Goal: Transaction & Acquisition: Purchase product/service

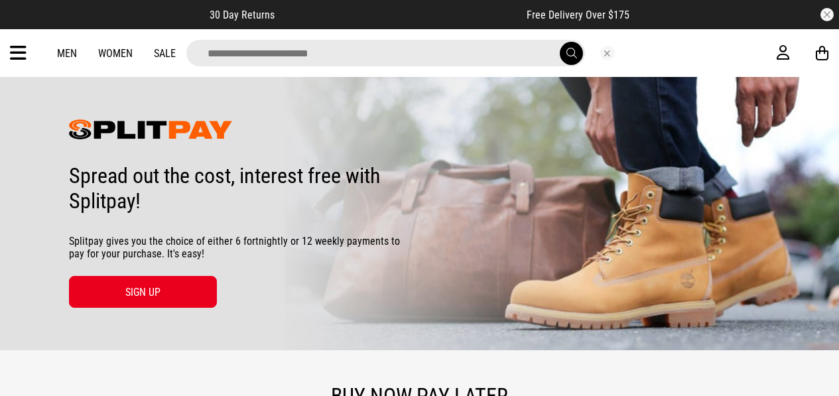
click at [568, 50] on span "submit" at bounding box center [571, 53] width 11 height 13
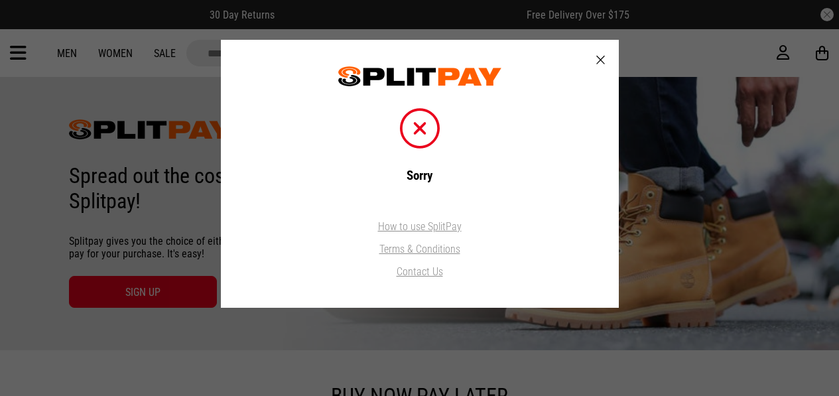
click at [596, 62] on div at bounding box center [600, 60] width 36 height 41
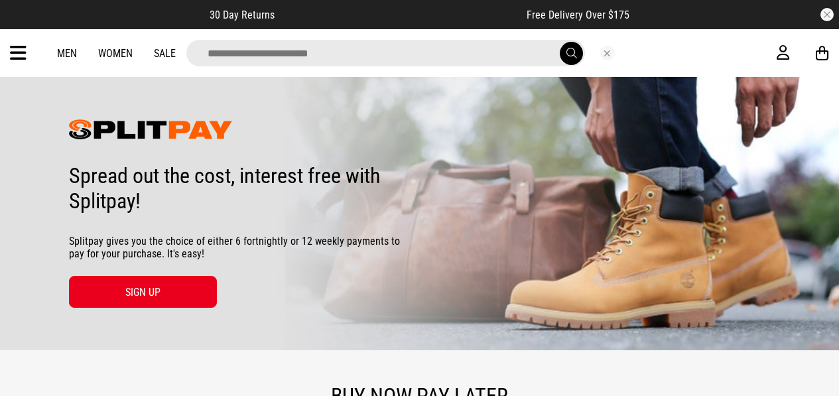
click at [429, 51] on input "search" at bounding box center [385, 53] width 399 height 27
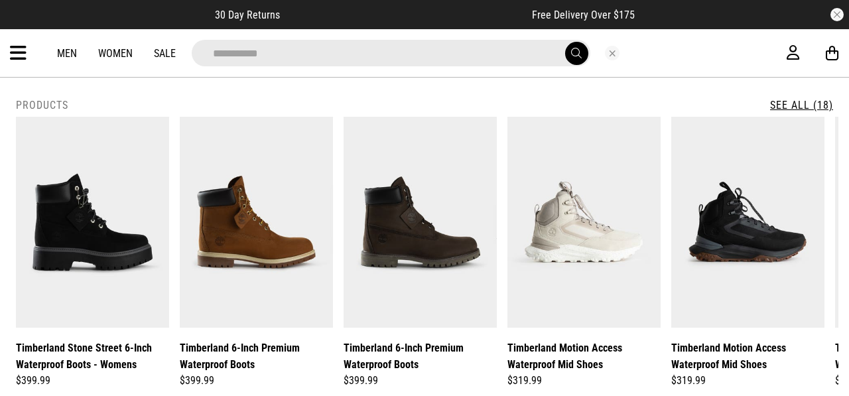
type input "**********"
click at [565, 42] on button "submit" at bounding box center [576, 53] width 23 height 23
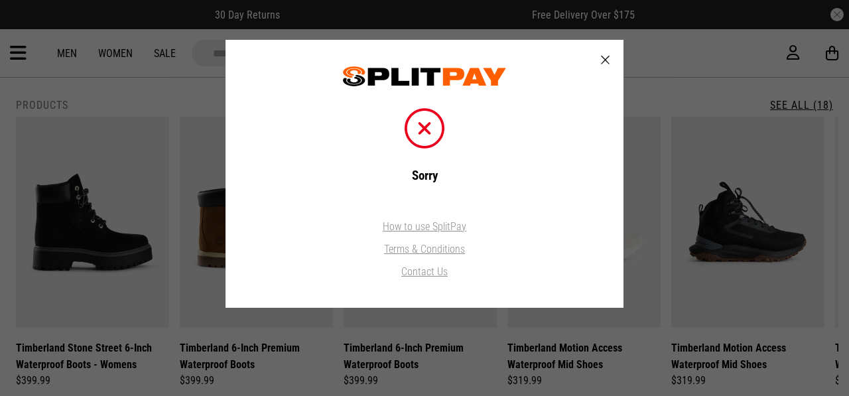
click at [610, 60] on div at bounding box center [605, 60] width 36 height 41
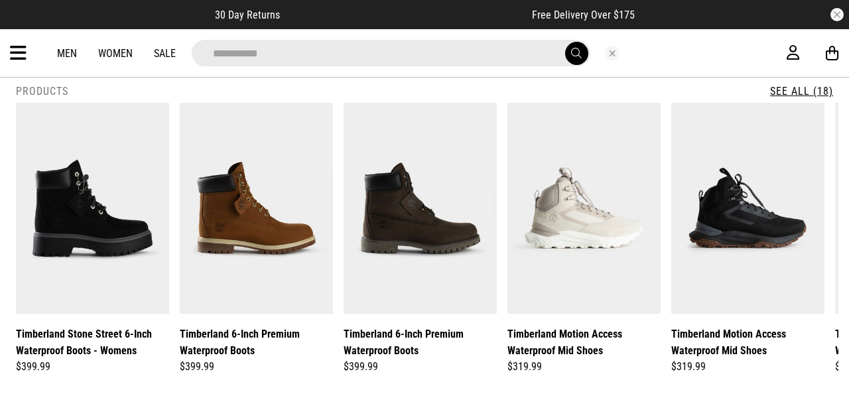
scroll to position [19, 0]
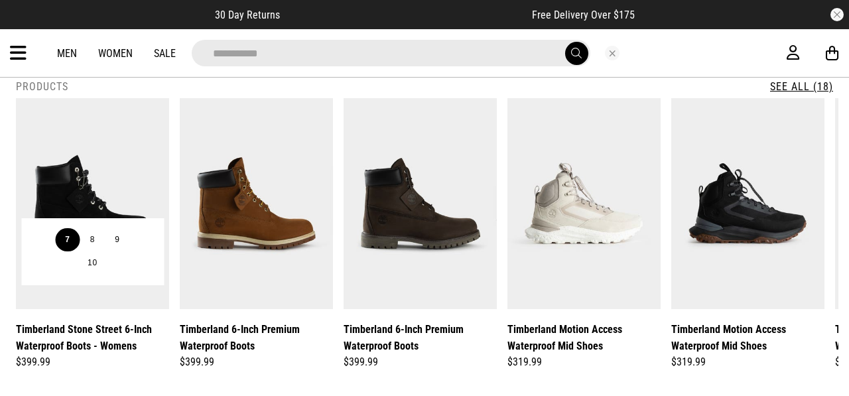
click at [76, 229] on li "7" at bounding box center [67, 240] width 25 height 24
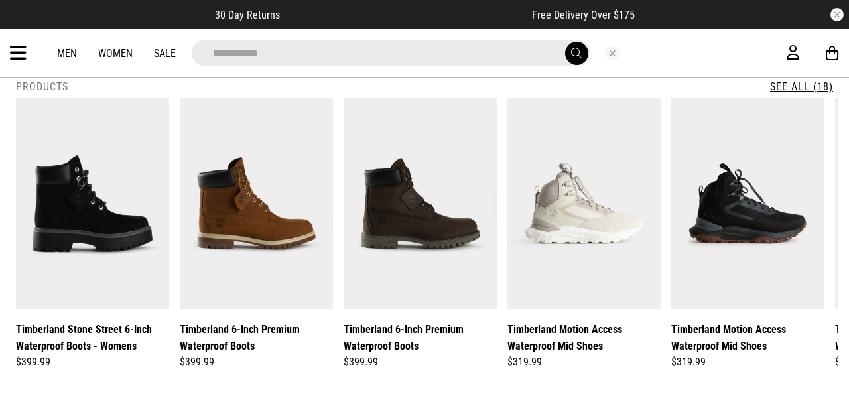
click at [804, 86] on link "See All (18)" at bounding box center [801, 86] width 63 height 13
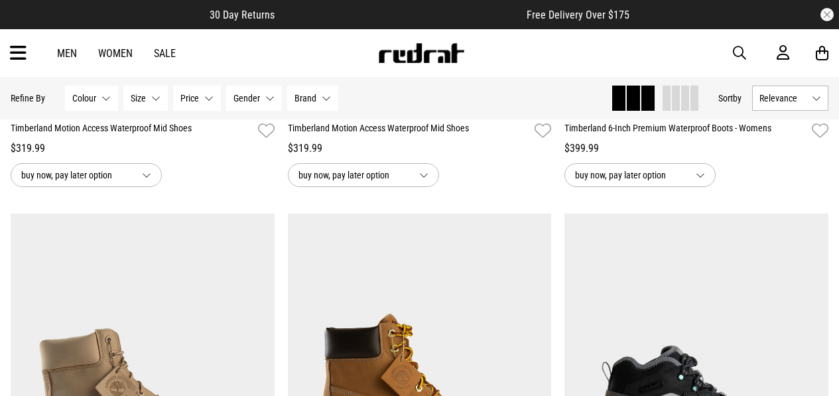
scroll to position [1061, 0]
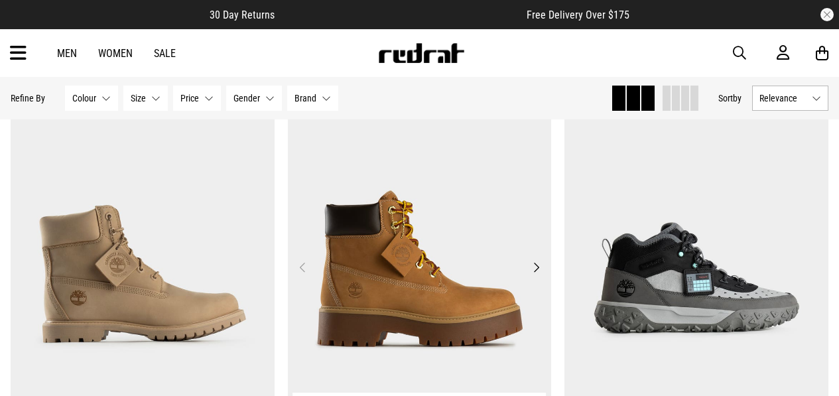
click at [412, 281] on img at bounding box center [420, 274] width 264 height 369
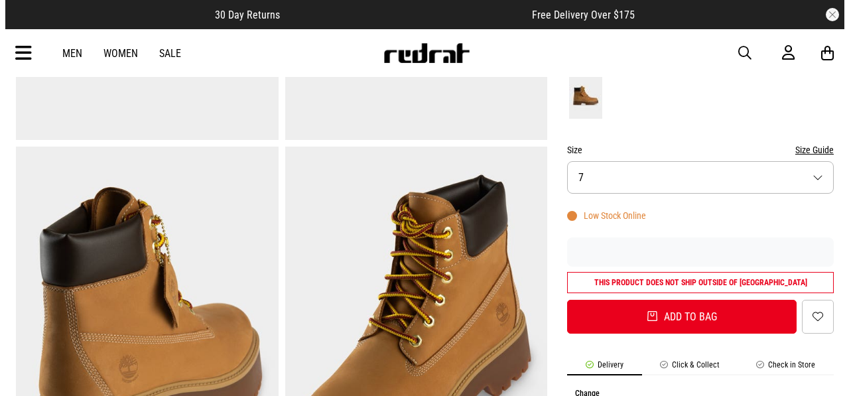
scroll to position [371, 0]
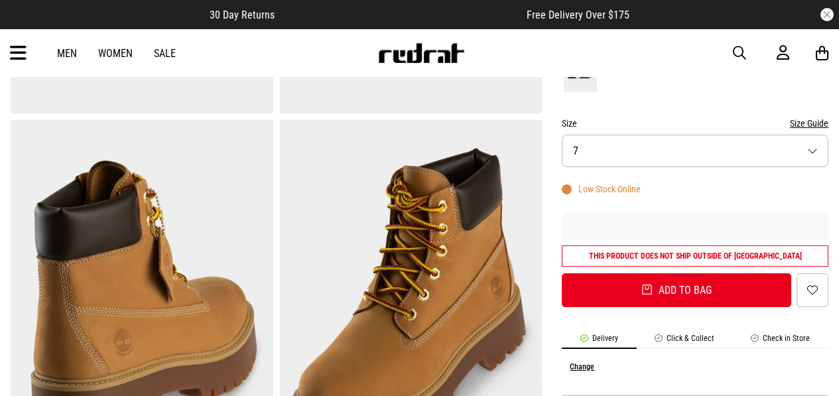
click at [775, 155] on button "Size 7" at bounding box center [695, 151] width 267 height 32
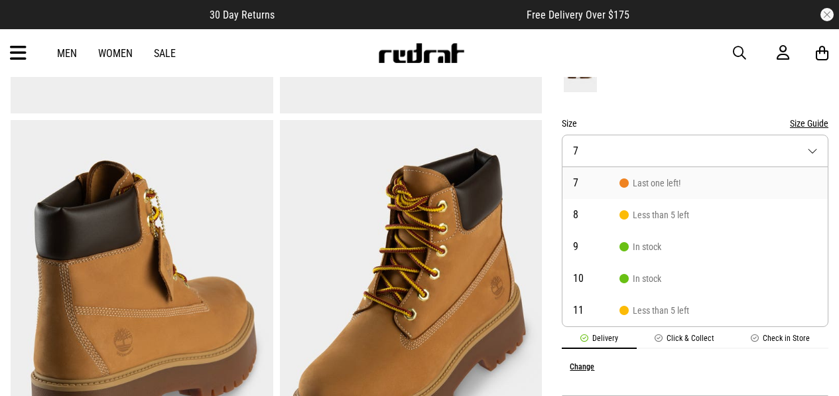
click at [745, 185] on li "7 Last one left!" at bounding box center [694, 183] width 265 height 32
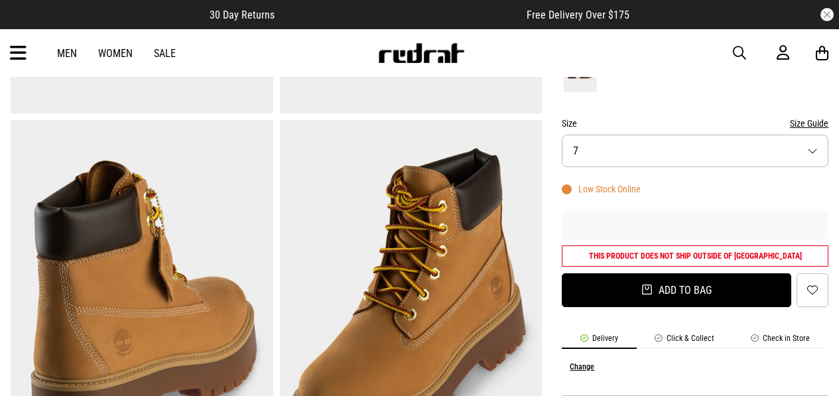
click at [704, 287] on button "Add to bag" at bounding box center [676, 290] width 229 height 34
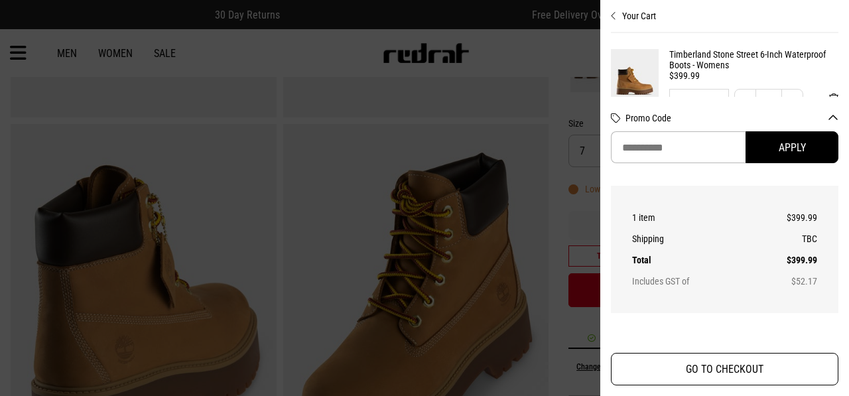
click at [684, 354] on button "GO TO CHECKOUT" at bounding box center [724, 369] width 227 height 32
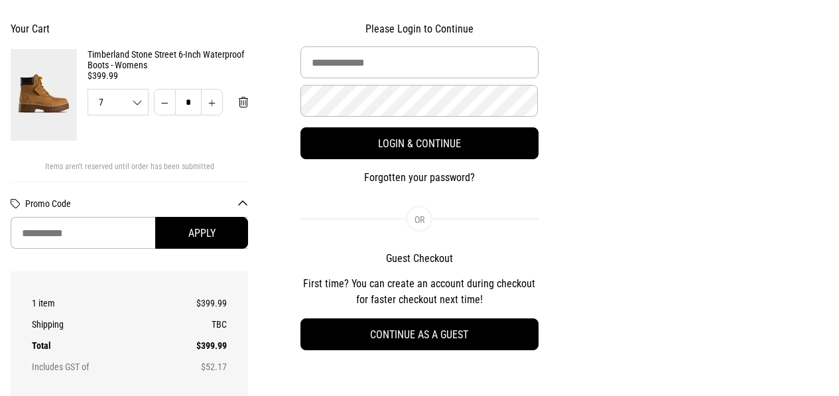
scroll to position [145, 0]
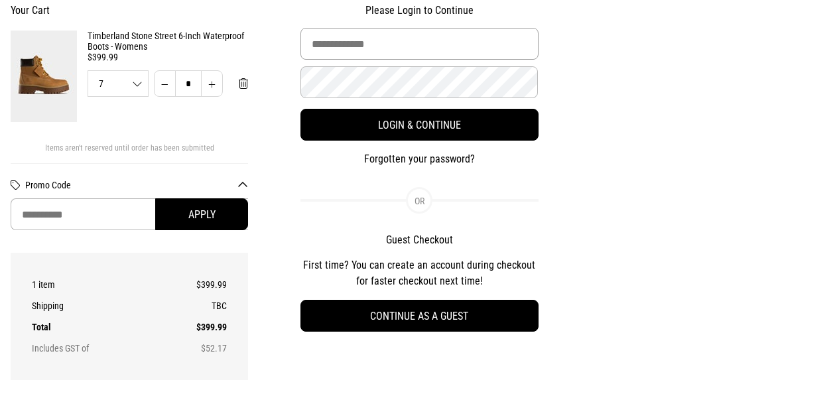
click at [430, 48] on input "Email Address" at bounding box center [418, 44] width 237 height 32
type input "**********"
click at [300, 109] on button "Login & Continue" at bounding box center [418, 125] width 237 height 32
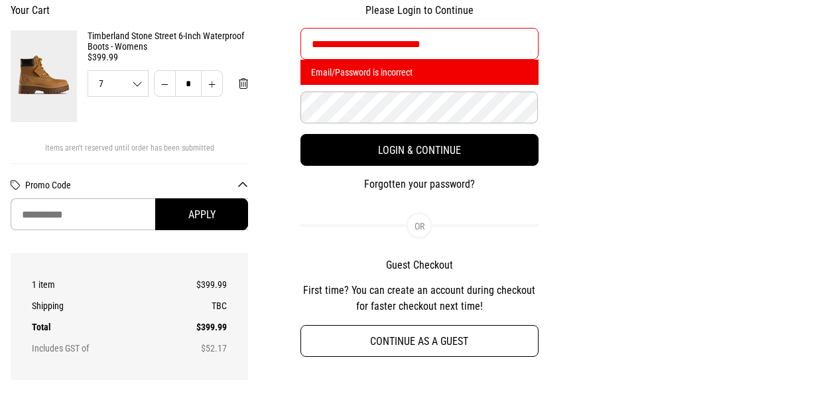
click at [349, 343] on button "Continue as a guest" at bounding box center [418, 341] width 237 height 32
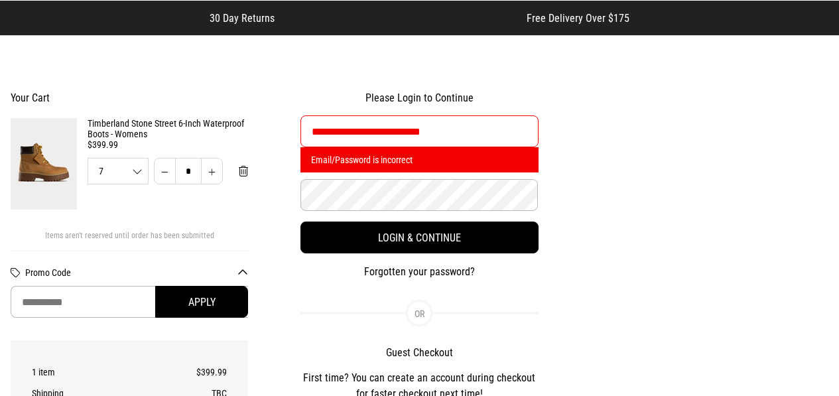
scroll to position [36, 0]
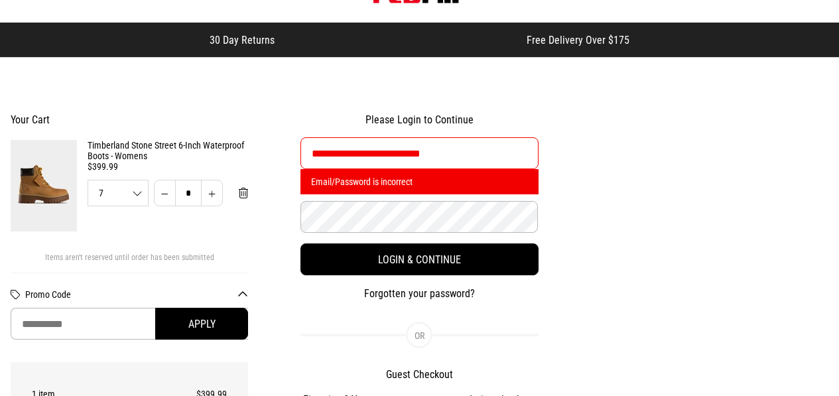
select select "**********"
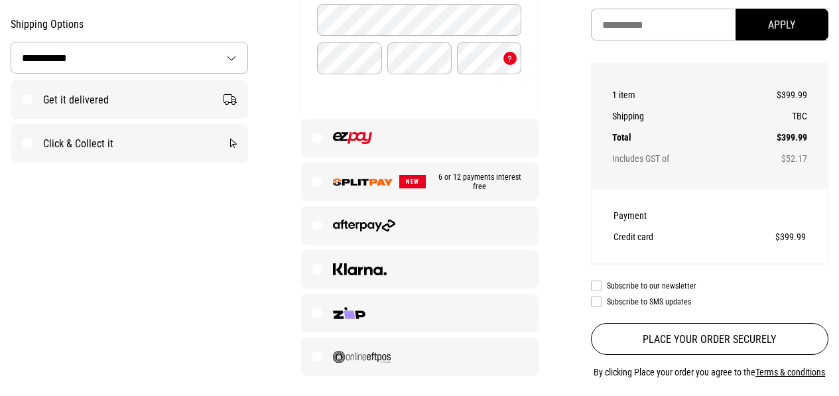
scroll to position [424, 0]
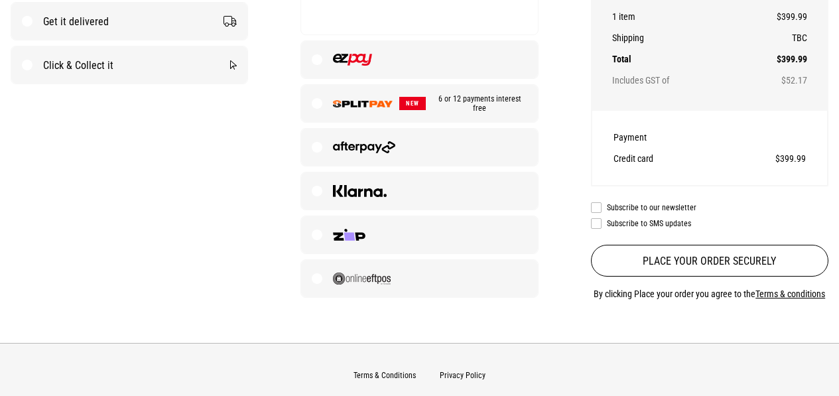
click at [465, 102] on span "6 or 12 payments interest free" at bounding box center [476, 103] width 101 height 19
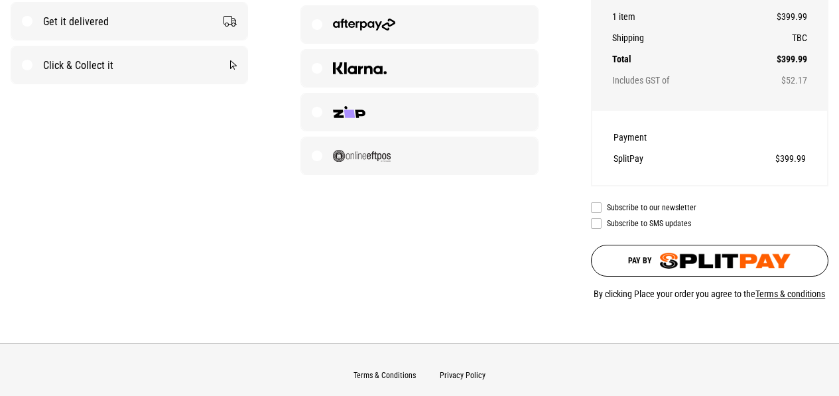
click at [639, 259] on span "Pay by" at bounding box center [640, 260] width 24 height 9
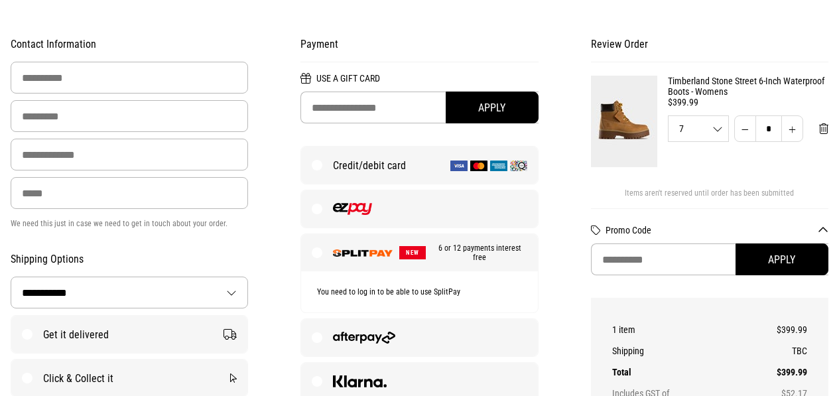
scroll to position [107, 0]
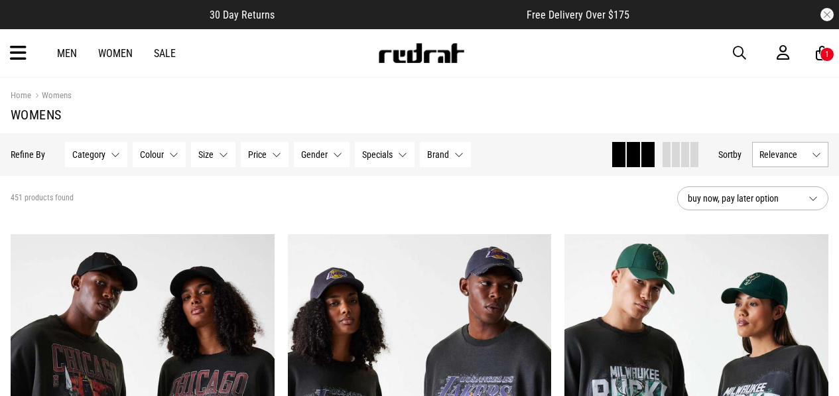
click at [92, 158] on span "Category" at bounding box center [88, 154] width 33 height 11
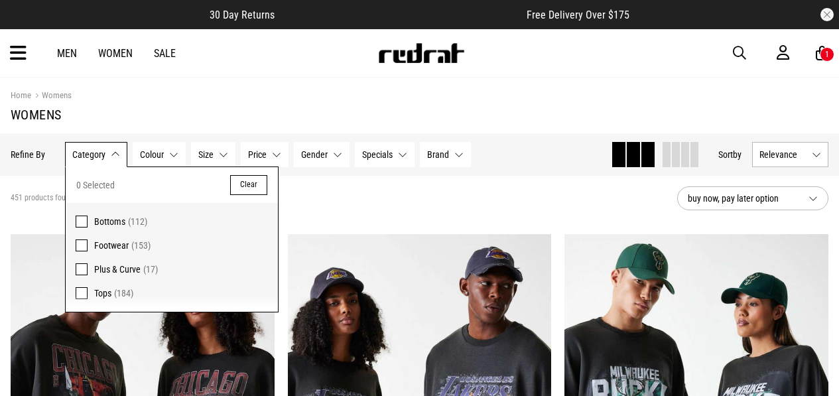
click at [111, 245] on span "Footwear" at bounding box center [111, 245] width 34 height 11
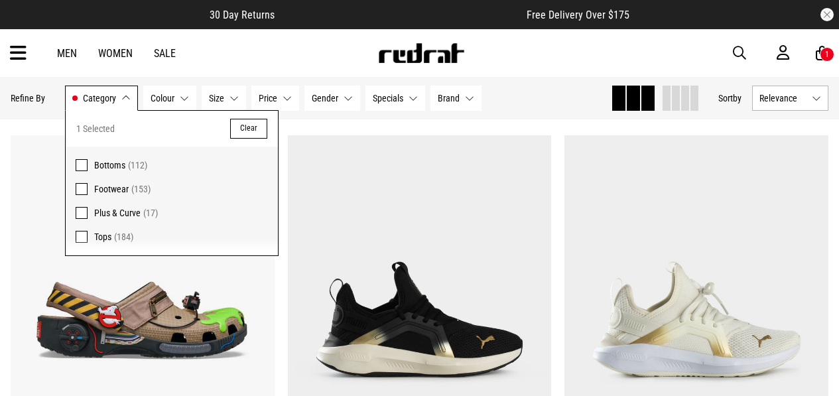
scroll to position [123, 0]
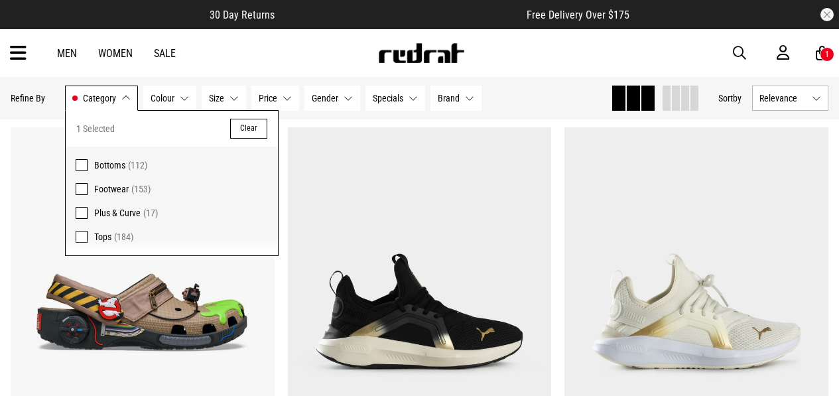
click at [444, 97] on span "Brand" at bounding box center [449, 98] width 22 height 11
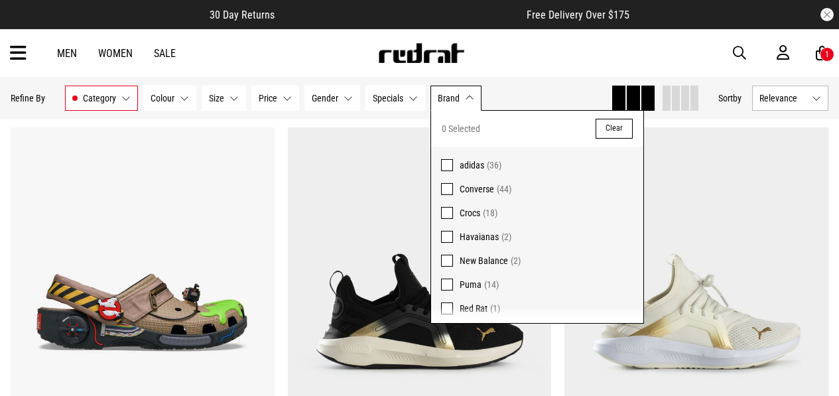
click at [444, 188] on span at bounding box center [447, 189] width 12 height 12
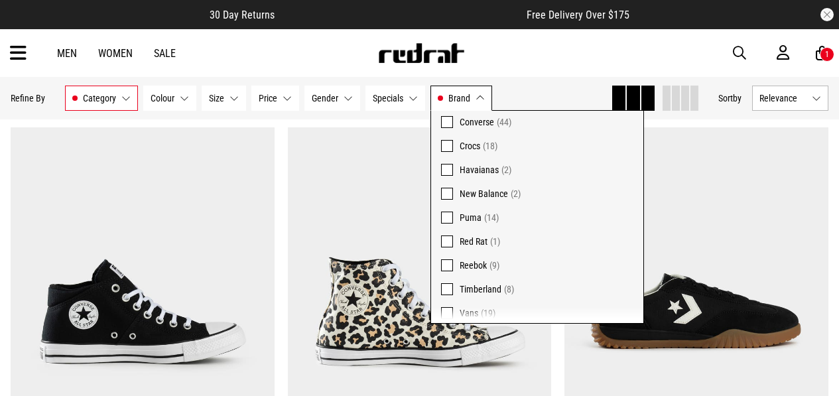
scroll to position [75, 0]
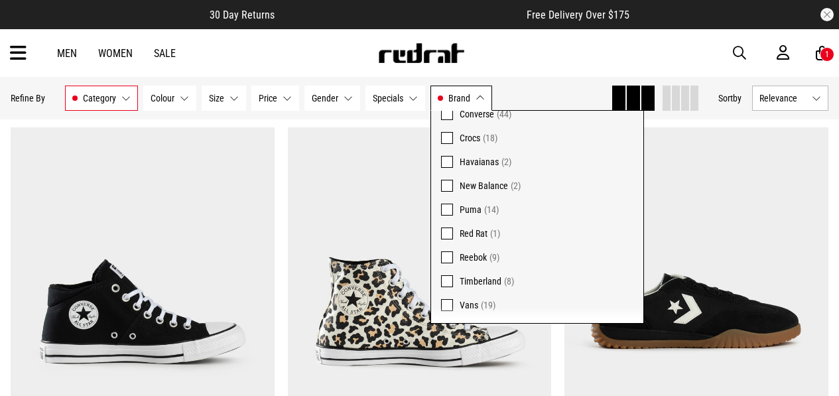
click at [445, 256] on span at bounding box center [447, 257] width 12 height 12
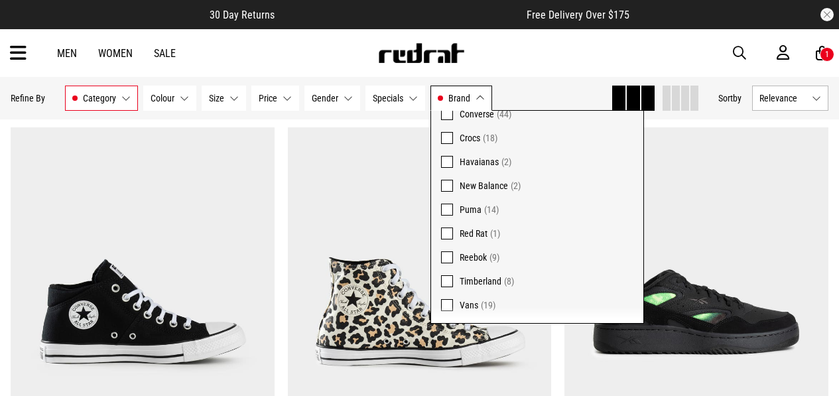
click at [450, 278] on span at bounding box center [447, 281] width 12 height 12
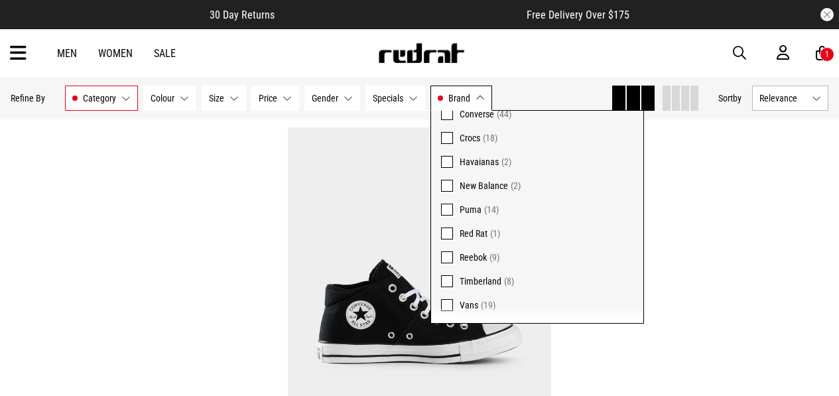
click at [704, 201] on img at bounding box center [696, 311] width 264 height 369
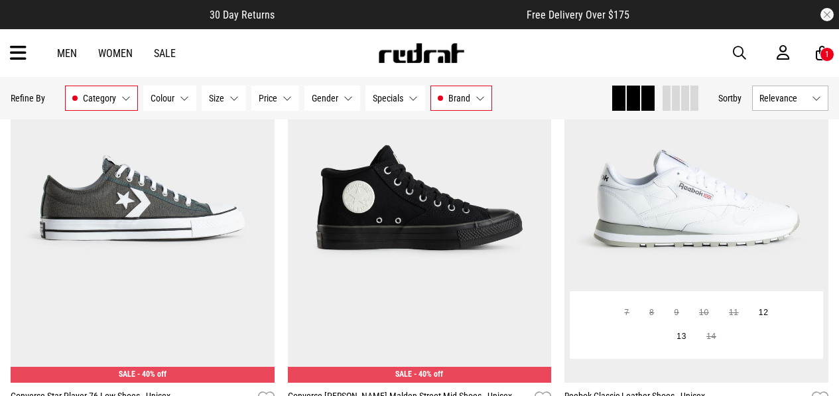
scroll to position [3489, 0]
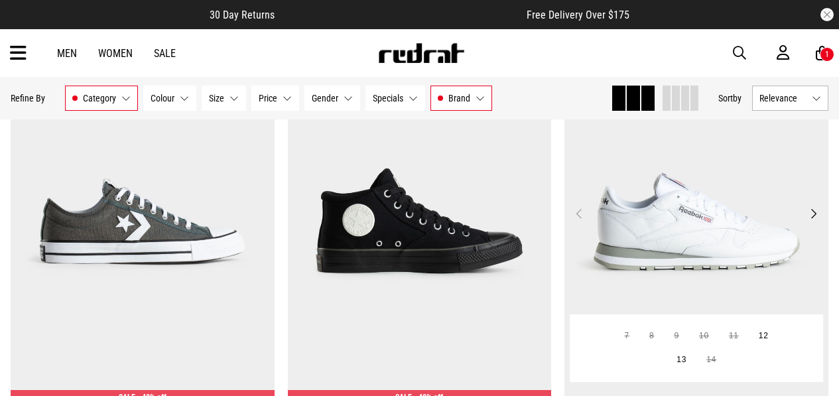
click at [659, 213] on img at bounding box center [696, 220] width 264 height 369
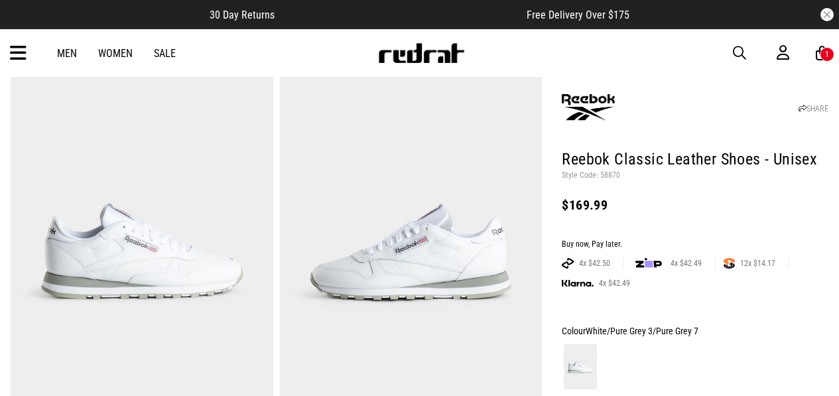
click at [112, 54] on link "Women" at bounding box center [115, 53] width 34 height 13
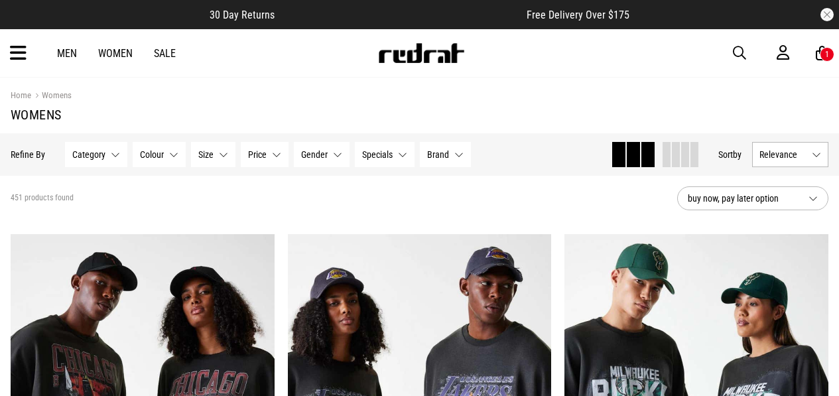
click at [97, 151] on span "Category" at bounding box center [88, 154] width 33 height 11
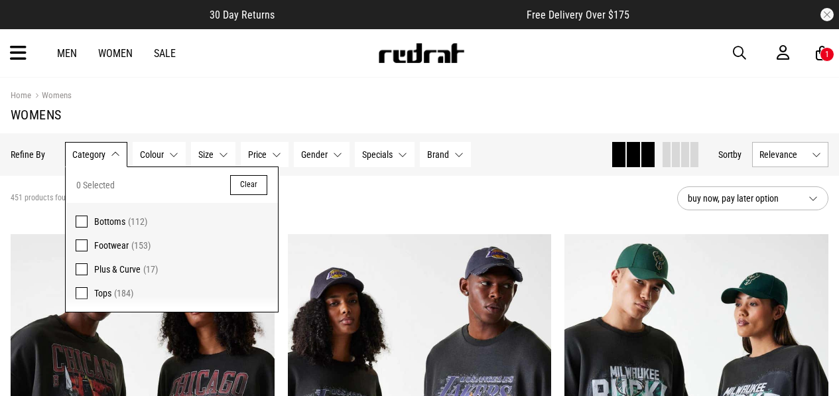
click at [83, 220] on span at bounding box center [82, 222] width 12 height 12
